Goal: Navigation & Orientation: Find specific page/section

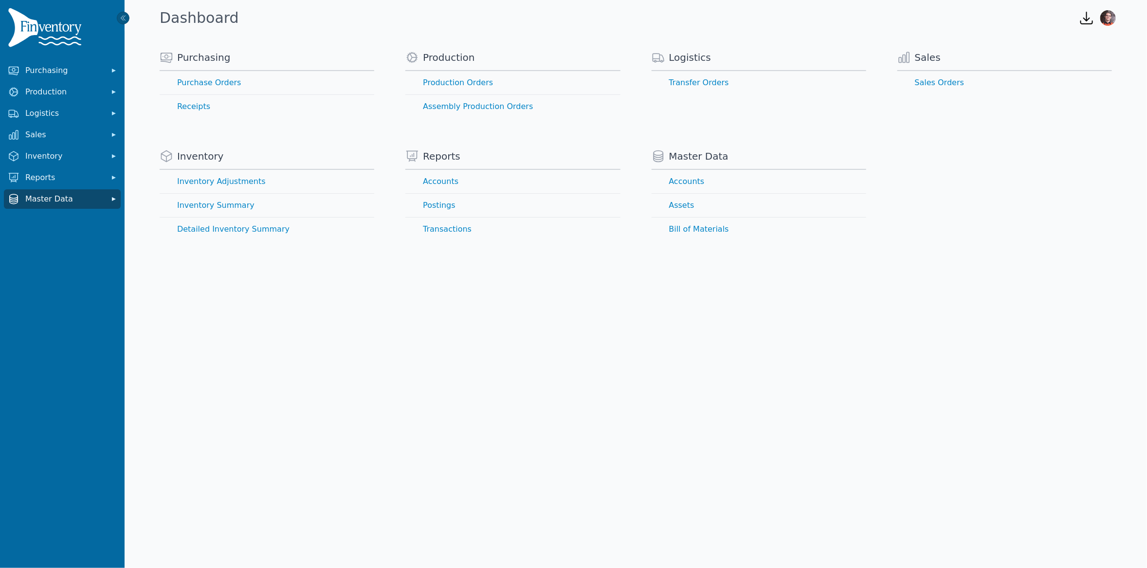
click at [40, 202] on span "Master Data" at bounding box center [64, 199] width 78 height 12
click at [30, 241] on link "Assets" at bounding box center [62, 239] width 113 height 19
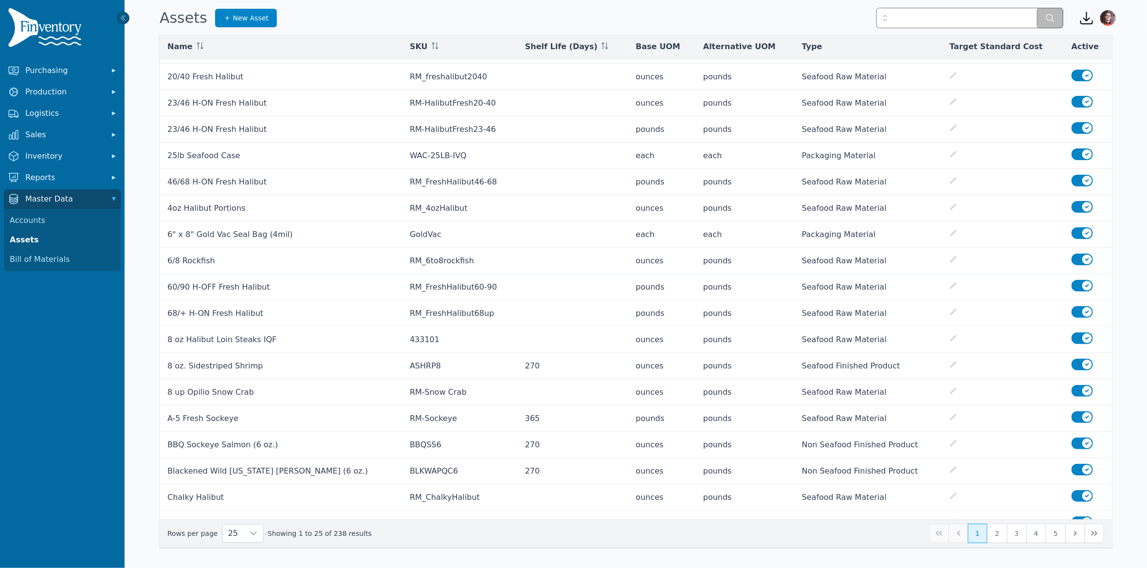
scroll to position [184, 0]
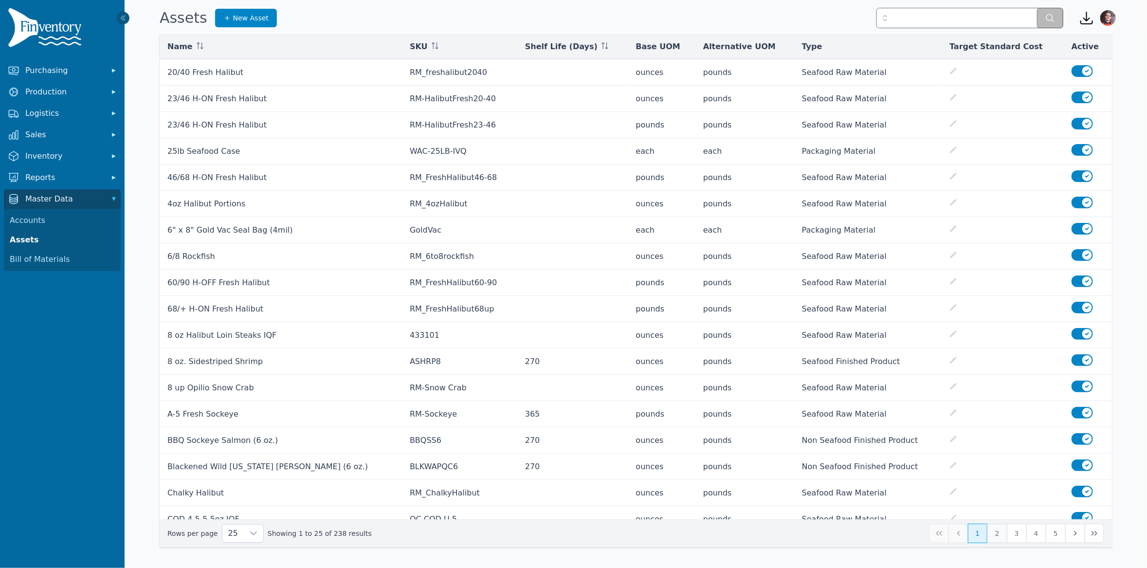
click at [995, 535] on button "2" at bounding box center [997, 533] width 19 height 19
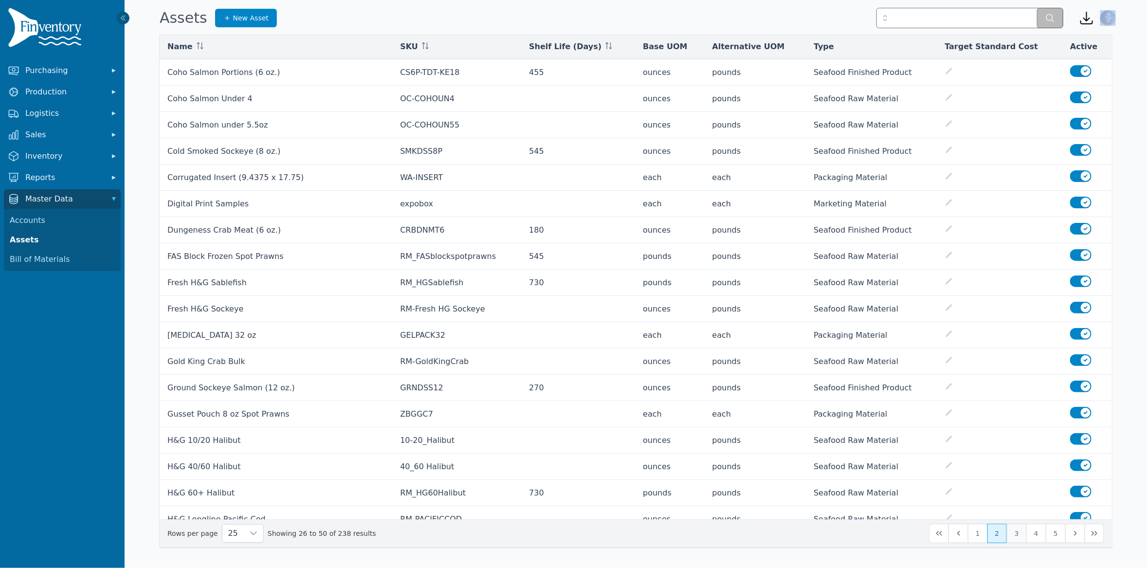
click at [1018, 537] on button "3" at bounding box center [1016, 533] width 19 height 19
